Goal: Find specific page/section: Find specific page/section

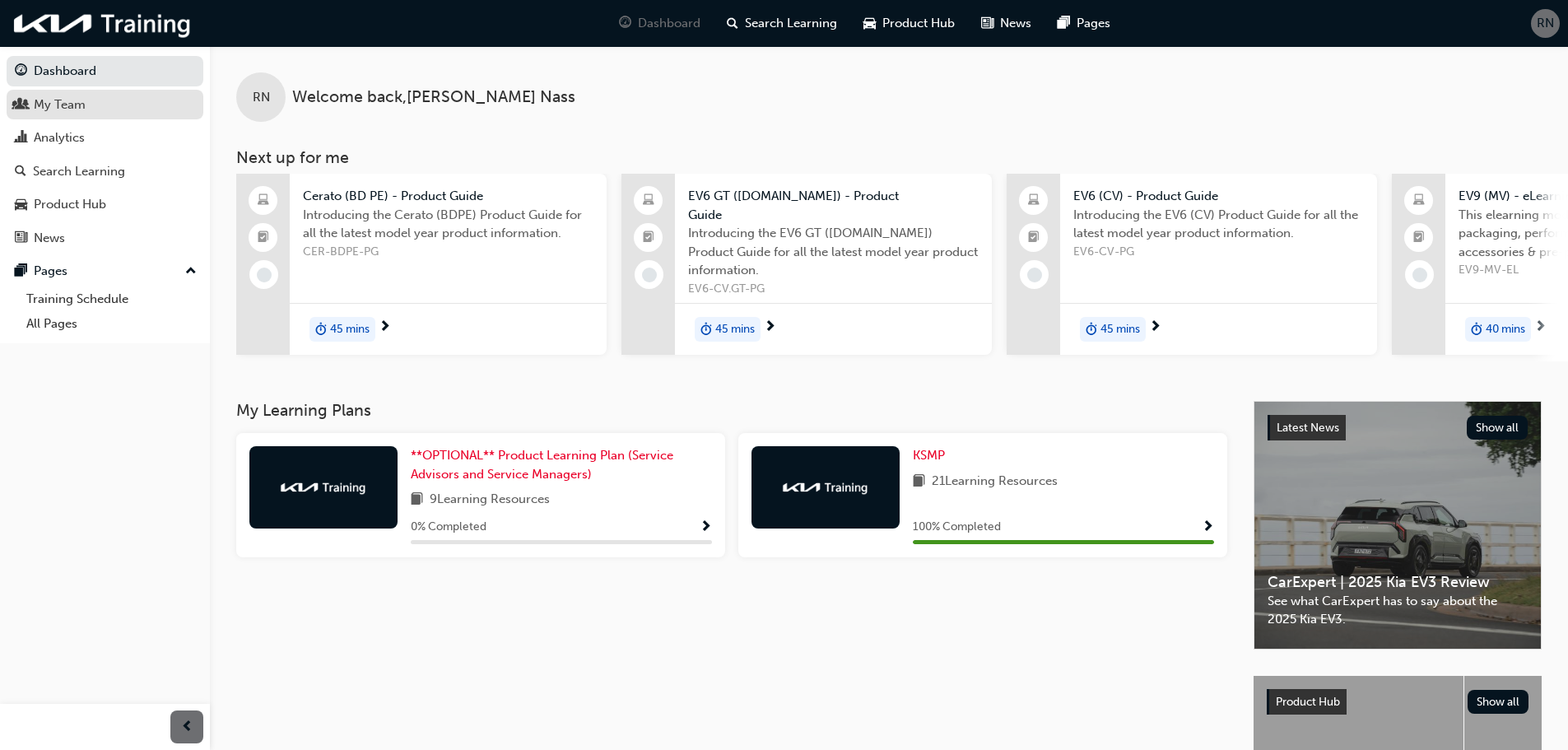
click at [71, 106] on div "My Team" at bounding box center [59, 104] width 52 height 19
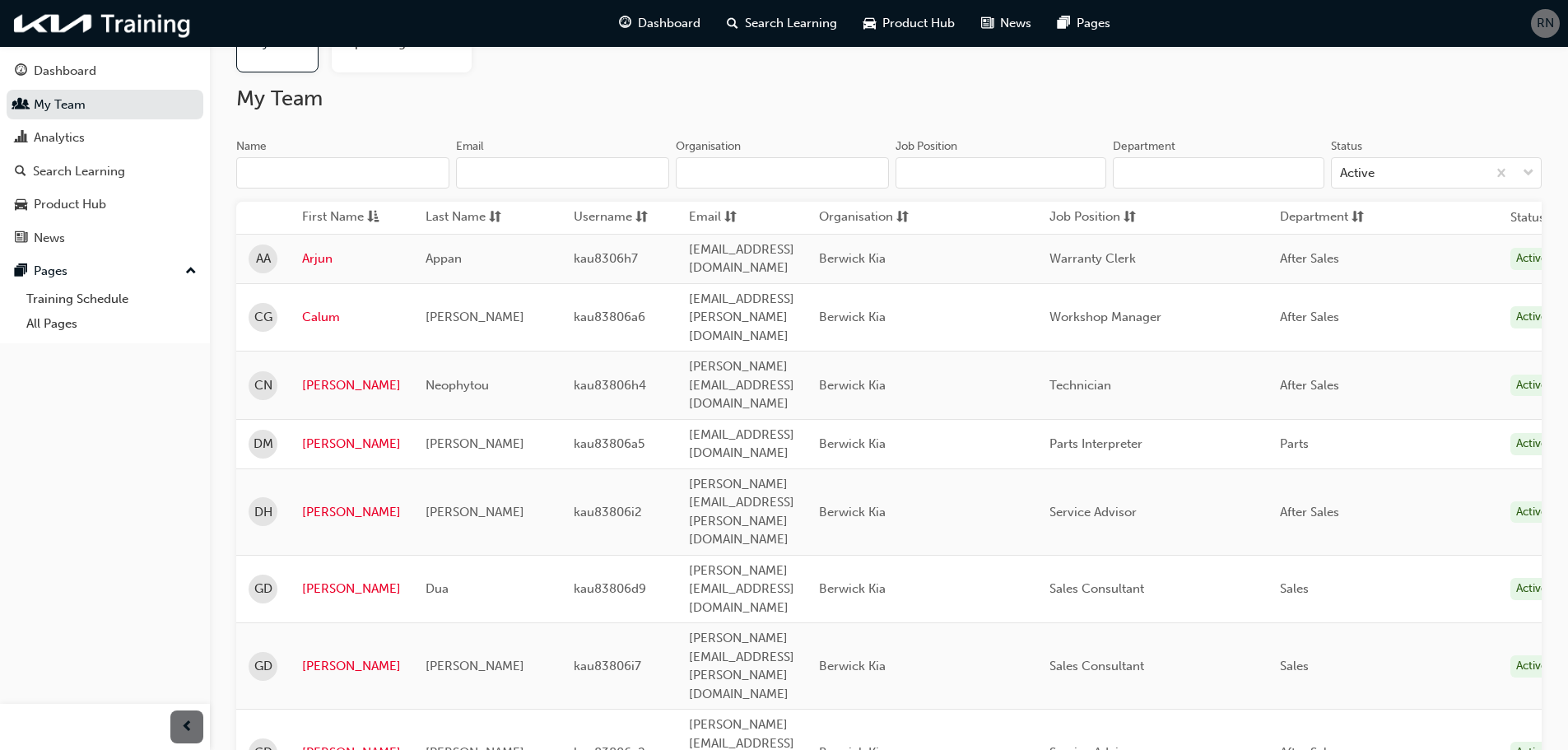
scroll to position [165, 0]
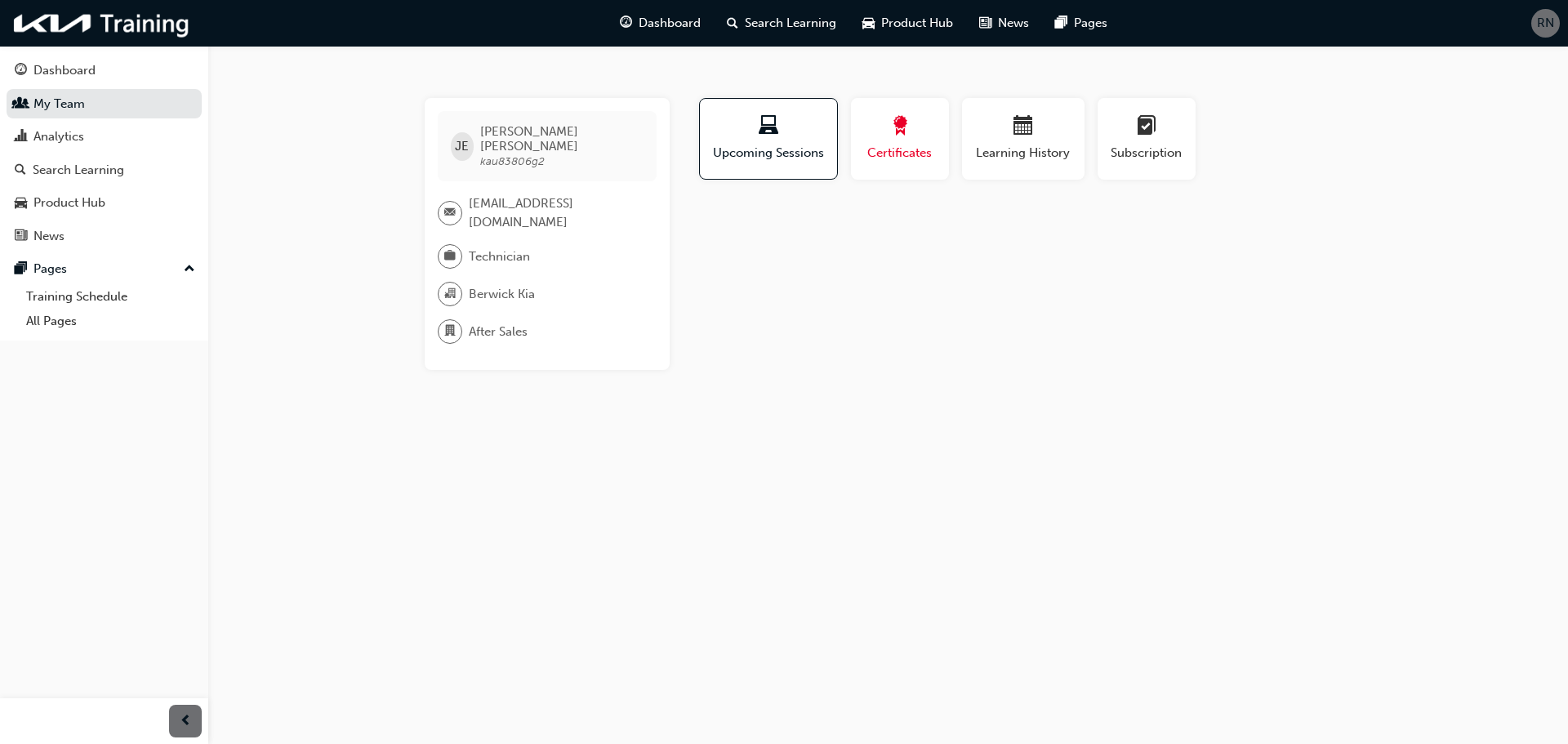
click at [910, 135] on div "button" at bounding box center [900, 128] width 74 height 25
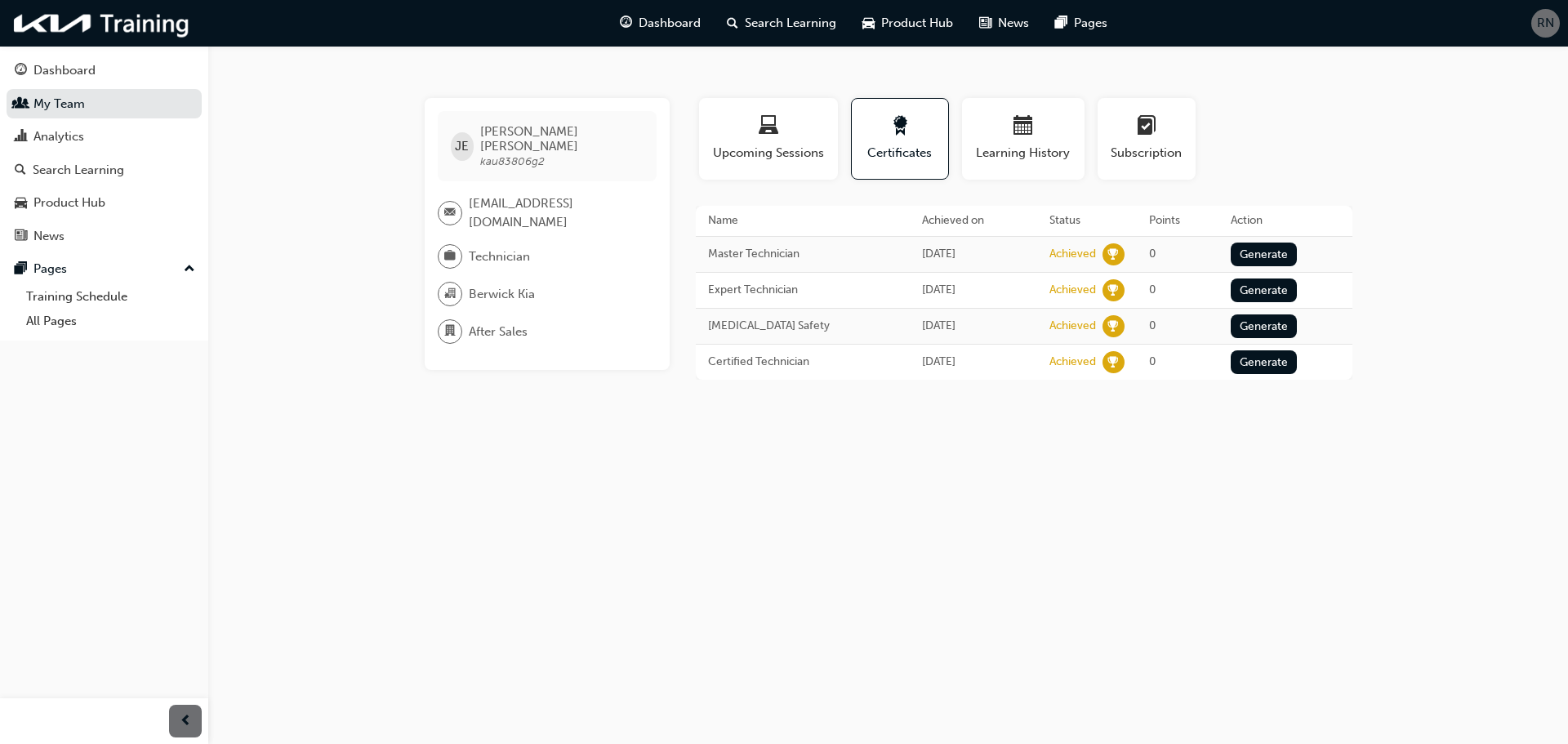
click at [525, 514] on div "JE [PERSON_NAME] kau83806g2 [EMAIL_ADDRESS][DOMAIN_NAME] Technician Berwick Kia…" at bounding box center [784, 372] width 1568 height 744
